Goal: Task Accomplishment & Management: Manage account settings

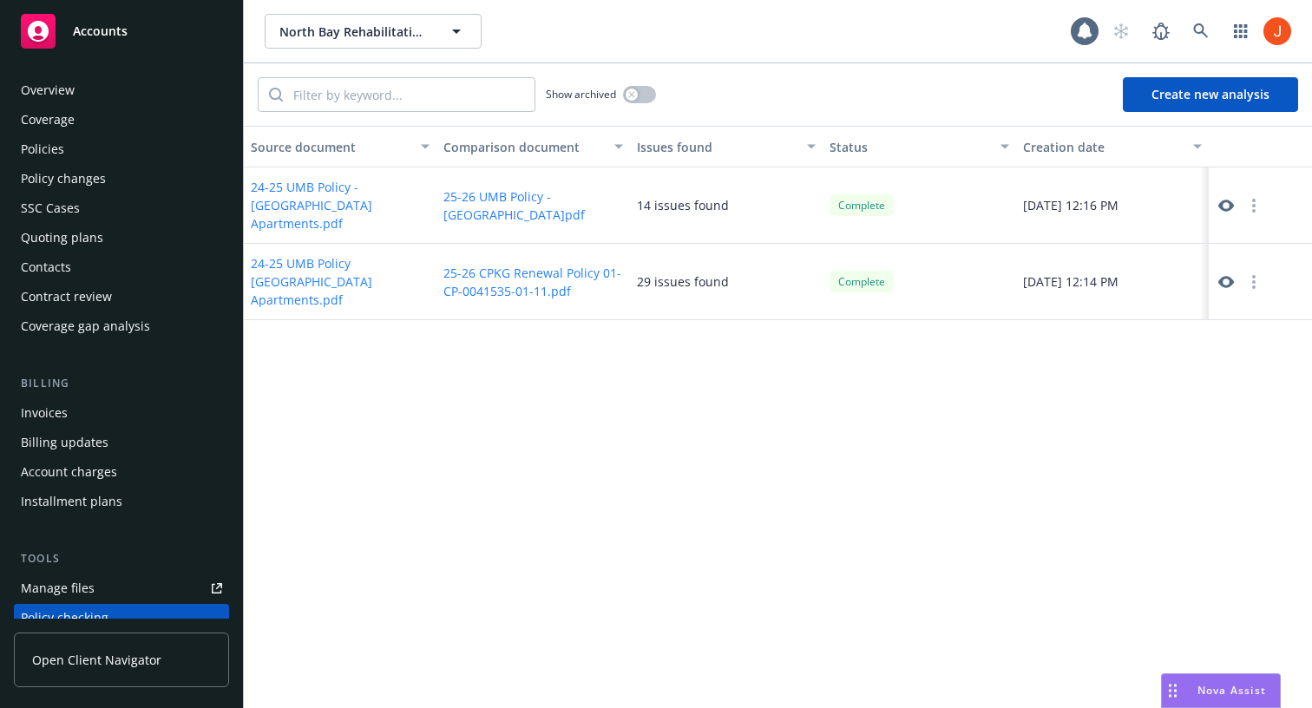
scroll to position [236, 0]
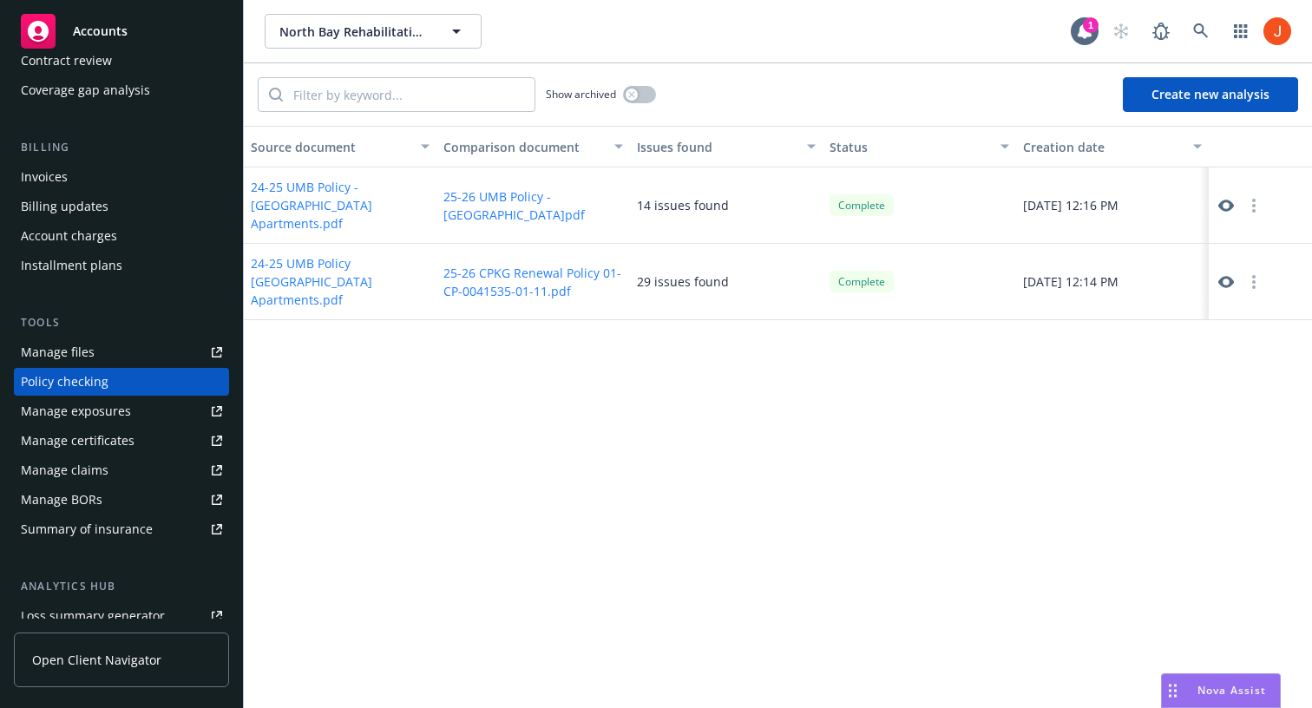
click at [1251, 272] on button "button" at bounding box center [1253, 282] width 21 height 21
click at [1246, 300] on link "Archive" at bounding box center [1254, 306] width 99 height 35
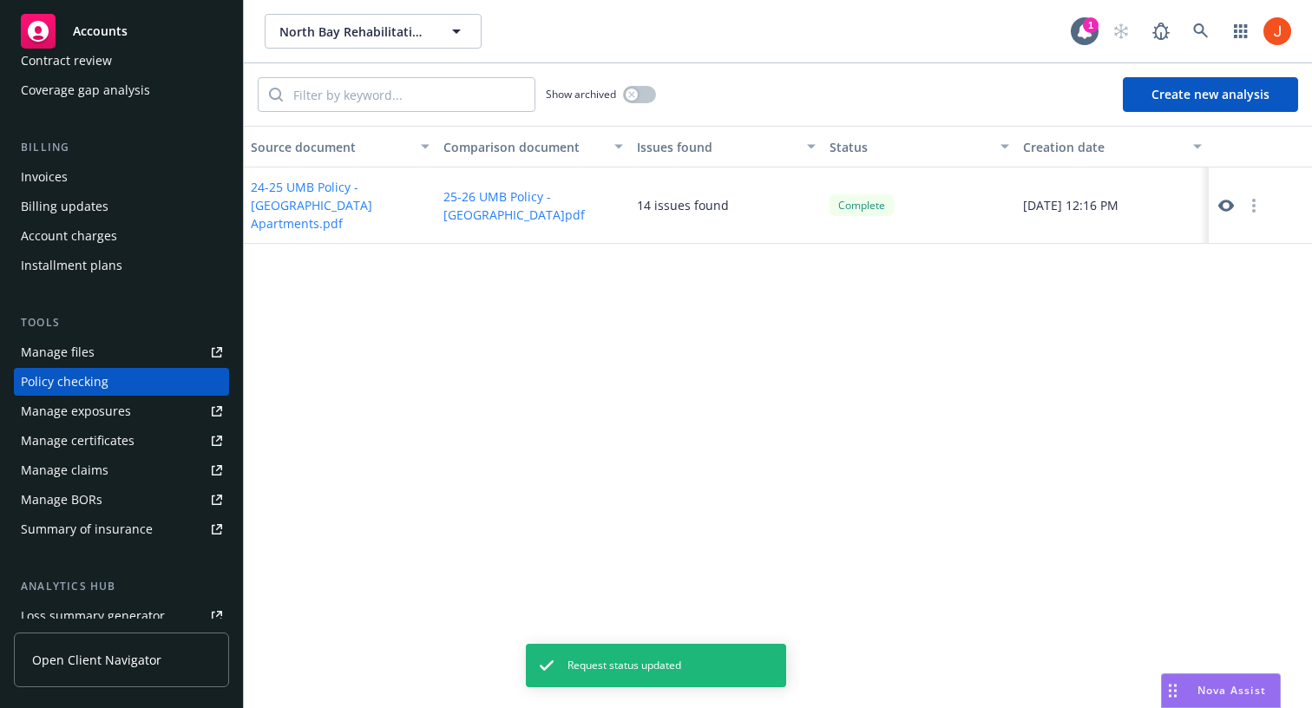
click at [756, 512] on div "Source document Comparison document Issues found Status Creation date 24-25 UMB…" at bounding box center [778, 417] width 1068 height 582
click at [641, 96] on button "button" at bounding box center [639, 94] width 33 height 17
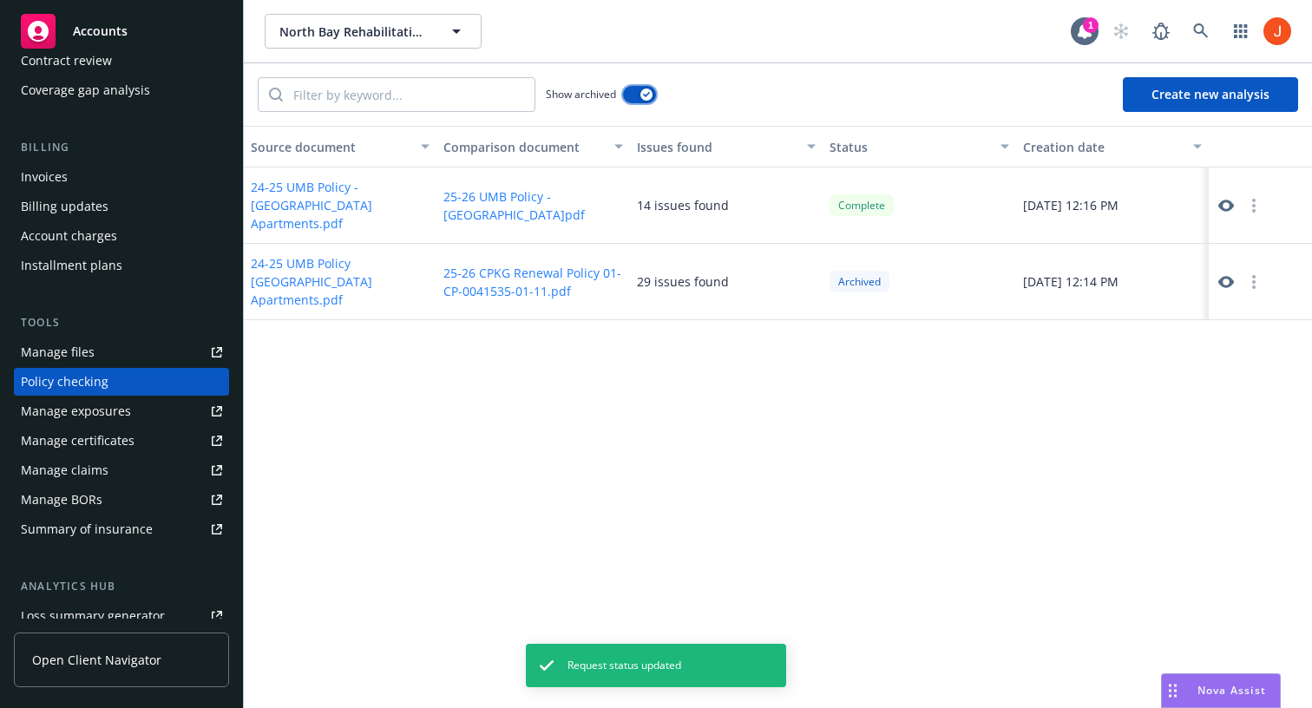
click at [641, 96] on div "button" at bounding box center [646, 94] width 12 height 12
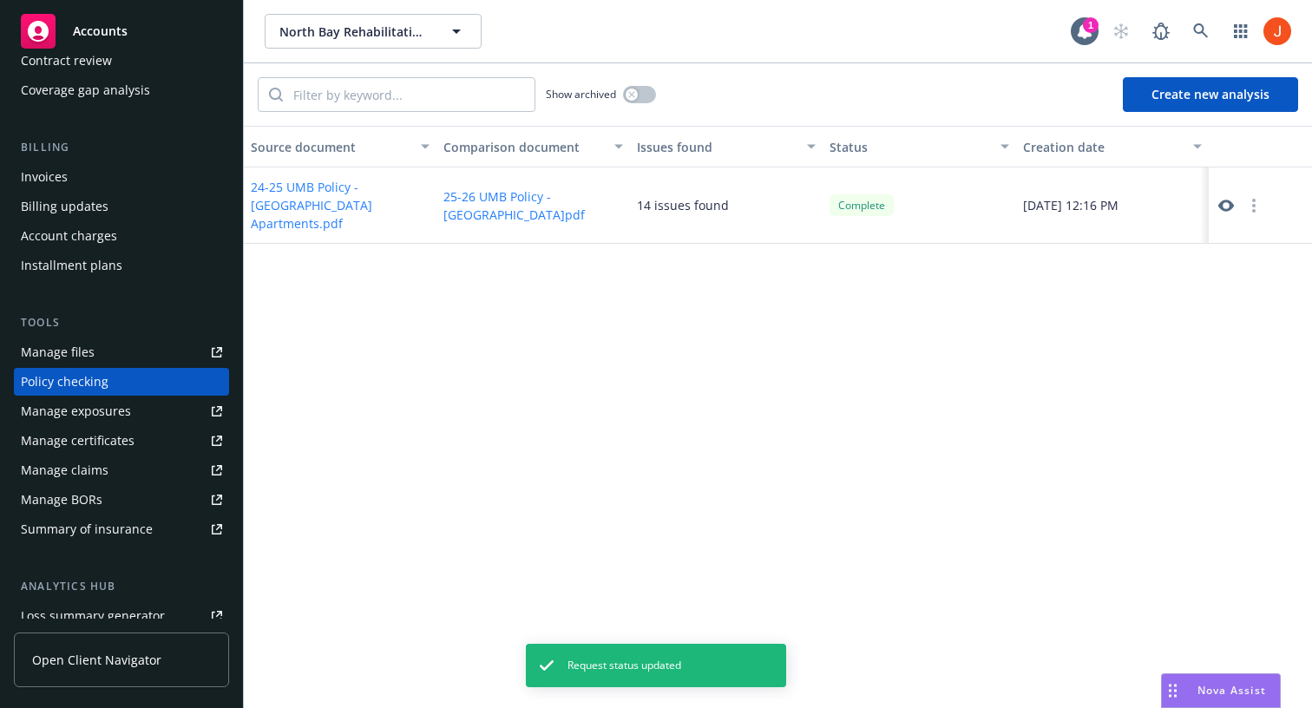
click at [621, 391] on div "Source document Comparison document Issues found Status Creation date 24-25 UMB…" at bounding box center [778, 417] width 1068 height 582
